Goal: Task Accomplishment & Management: Manage account settings

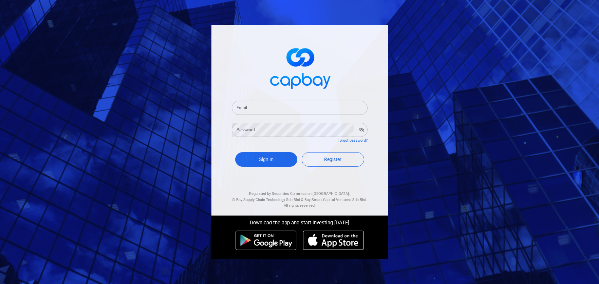
click at [286, 116] on form "Email Email Password Password Forgot password? Sign In Register" at bounding box center [300, 135] width 136 height 84
drag, startPoint x: 282, startPoint y: 112, endPoint x: 290, endPoint y: 110, distance: 8.2
click at [283, 111] on input "Email" at bounding box center [300, 108] width 136 height 14
click at [271, 110] on input "IEe" at bounding box center [300, 108] width 136 height 14
drag, startPoint x: 221, startPoint y: 103, endPoint x: 204, endPoint y: 101, distance: 17.7
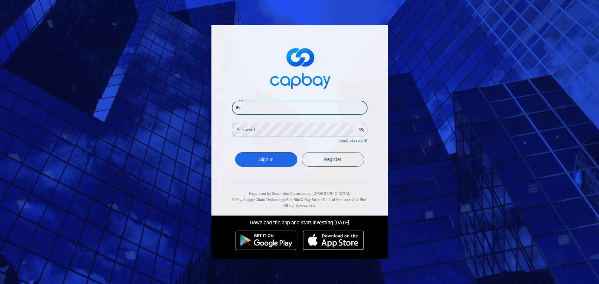
click at [204, 101] on div "Email IEe Email Password Password Forgot password? Sign In Register Regulated b…" at bounding box center [299, 142] width 599 height 284
type input "[EMAIL_ADDRESS][DOMAIN_NAME]"
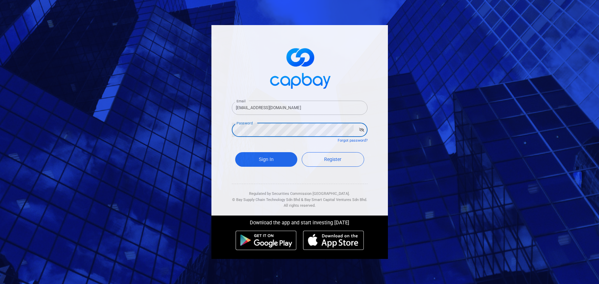
click at [235, 152] on button "Sign In" at bounding box center [266, 159] width 62 height 15
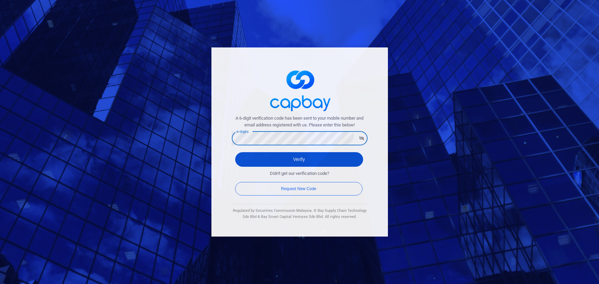
click at [279, 161] on button "Verify" at bounding box center [299, 159] width 128 height 15
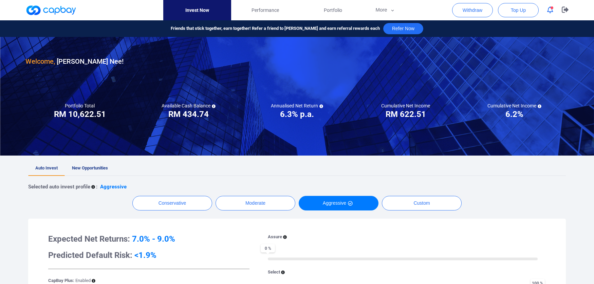
scroll to position [136, 0]
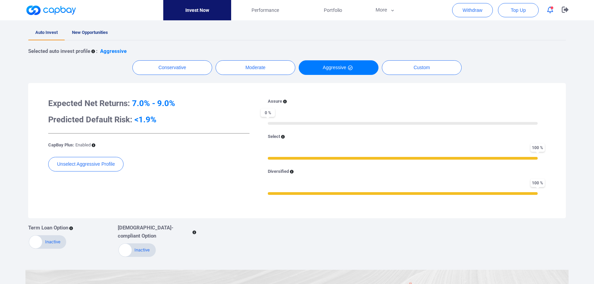
click at [216, 186] on div "Expected Net Returns: 7.0% - 9.0% Predicted Default Risk: <1.9% CapBay Plus: En…" at bounding box center [148, 151] width 211 height 106
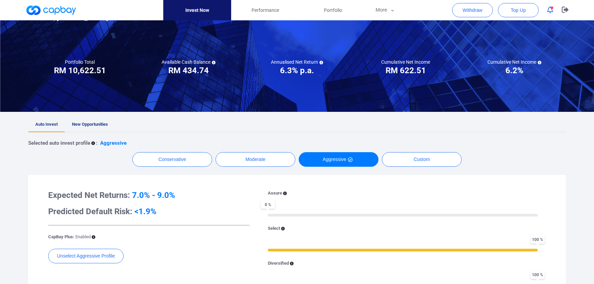
scroll to position [34, 0]
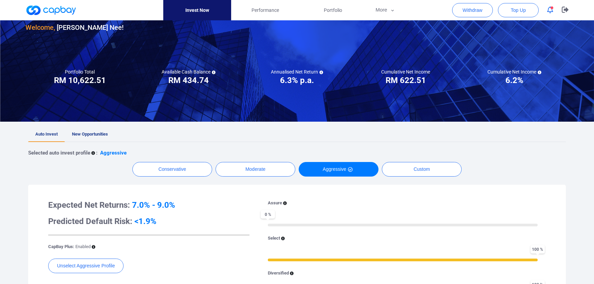
click at [485, 131] on ul "Auto Invest New Opportunities" at bounding box center [296, 134] width 537 height 15
drag, startPoint x: 481, startPoint y: 138, endPoint x: 390, endPoint y: 147, distance: 91.7
click at [484, 138] on ul "Auto Invest New Opportunities" at bounding box center [296, 134] width 537 height 15
drag, startPoint x: 89, startPoint y: 82, endPoint x: 121, endPoint y: 82, distance: 31.9
click at [121, 82] on div "Portfolio Total Portfolio Total RM ***** RM 10,622.51" at bounding box center [79, 77] width 109 height 17
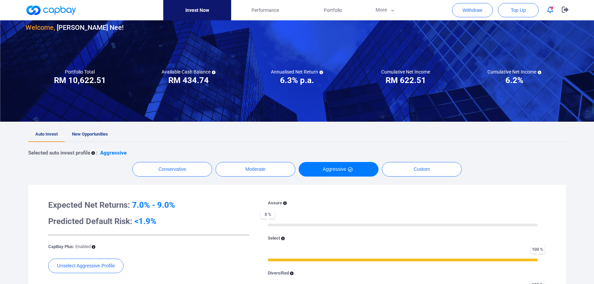
click at [112, 120] on div at bounding box center [297, 62] width 594 height 119
click at [152, 126] on div "Welcome, [PERSON_NAME] ! Portfolio Total Portfolio Total RM ***** RM 10,622.51 …" at bounding box center [297, 246] width 594 height 487
click at [131, 116] on div at bounding box center [297, 62] width 594 height 119
click at [192, 118] on div at bounding box center [297, 62] width 594 height 119
